Goal: Find specific page/section: Find specific page/section

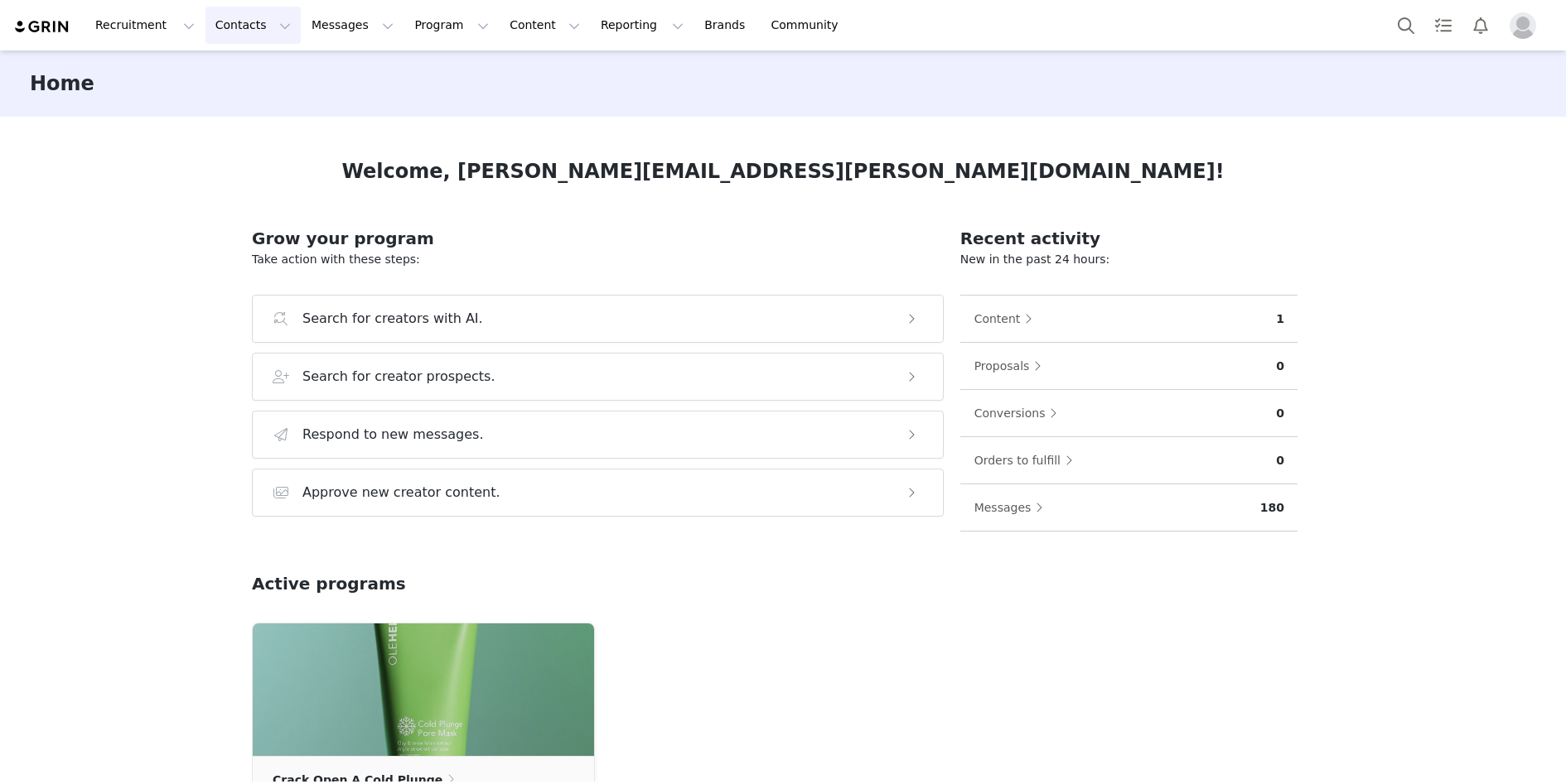
click at [252, 23] on button "Contacts Contacts" at bounding box center [253, 25] width 95 height 37
click at [274, 69] on div "Creators" at bounding box center [259, 73] width 111 height 17
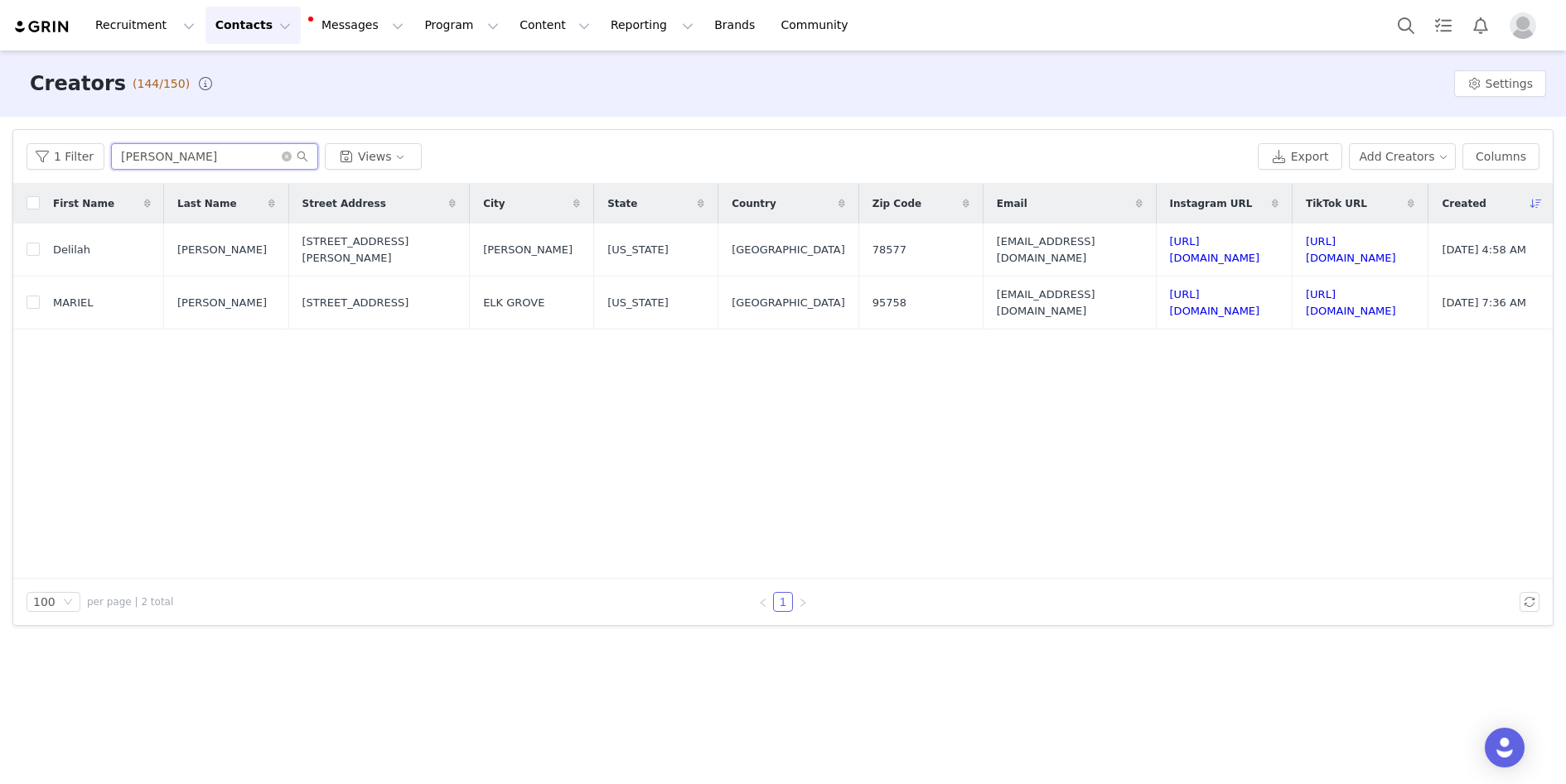
click at [283, 162] on input "[PERSON_NAME]" at bounding box center [214, 156] width 207 height 26
click at [284, 157] on icon "icon: close-circle" at bounding box center [286, 156] width 10 height 10
click at [229, 157] on input "text" at bounding box center [214, 156] width 207 height 26
paste input "[PERSON_NAME]"
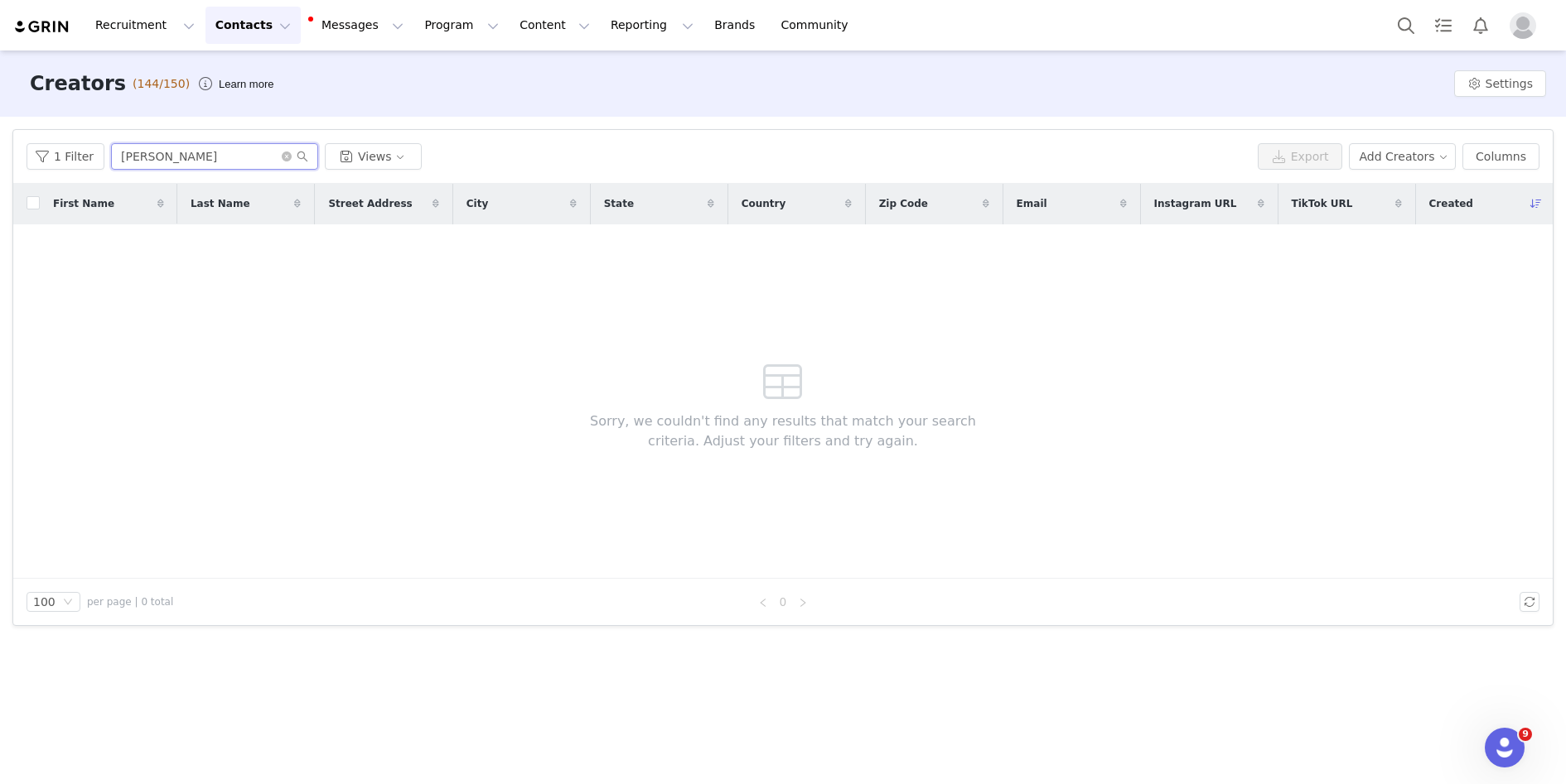
type input "[PERSON_NAME]"
